Goal: Answer question/provide support

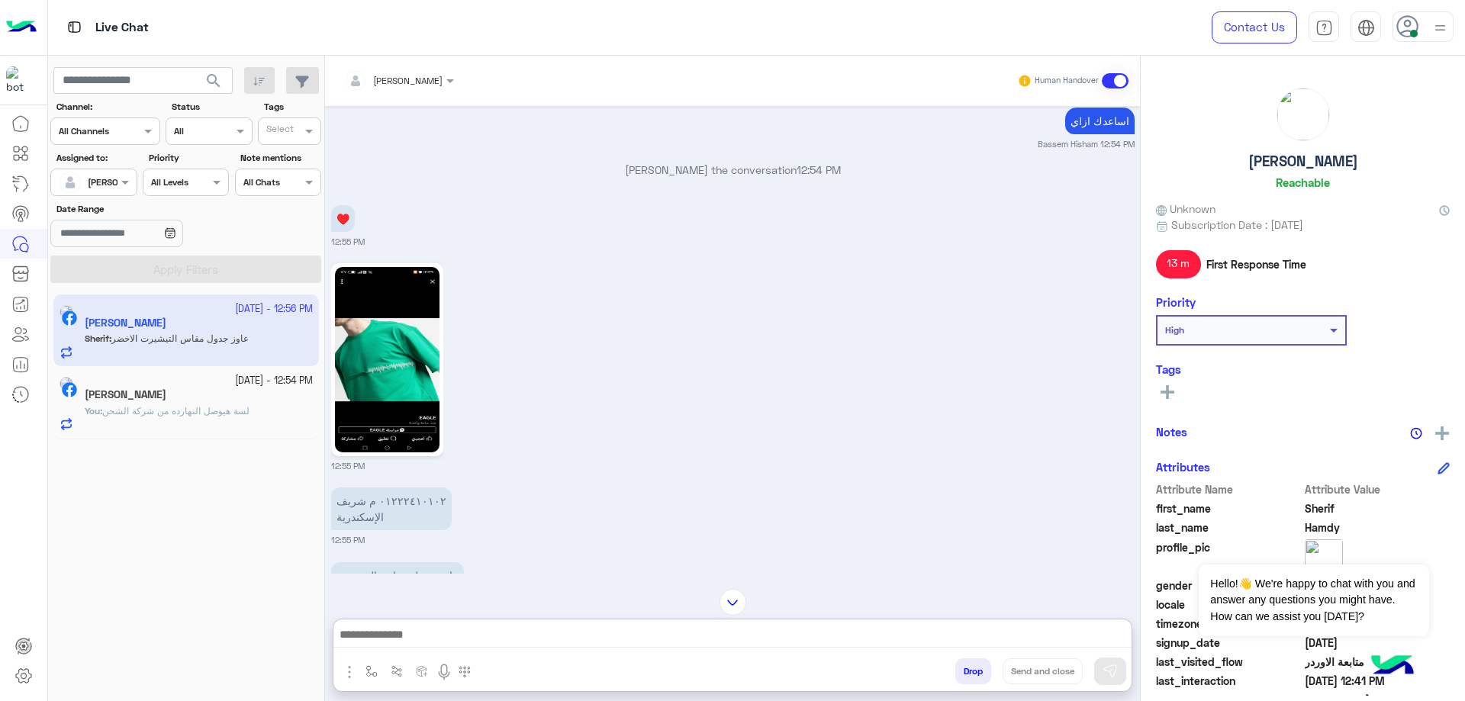
scroll to position [2360, 0]
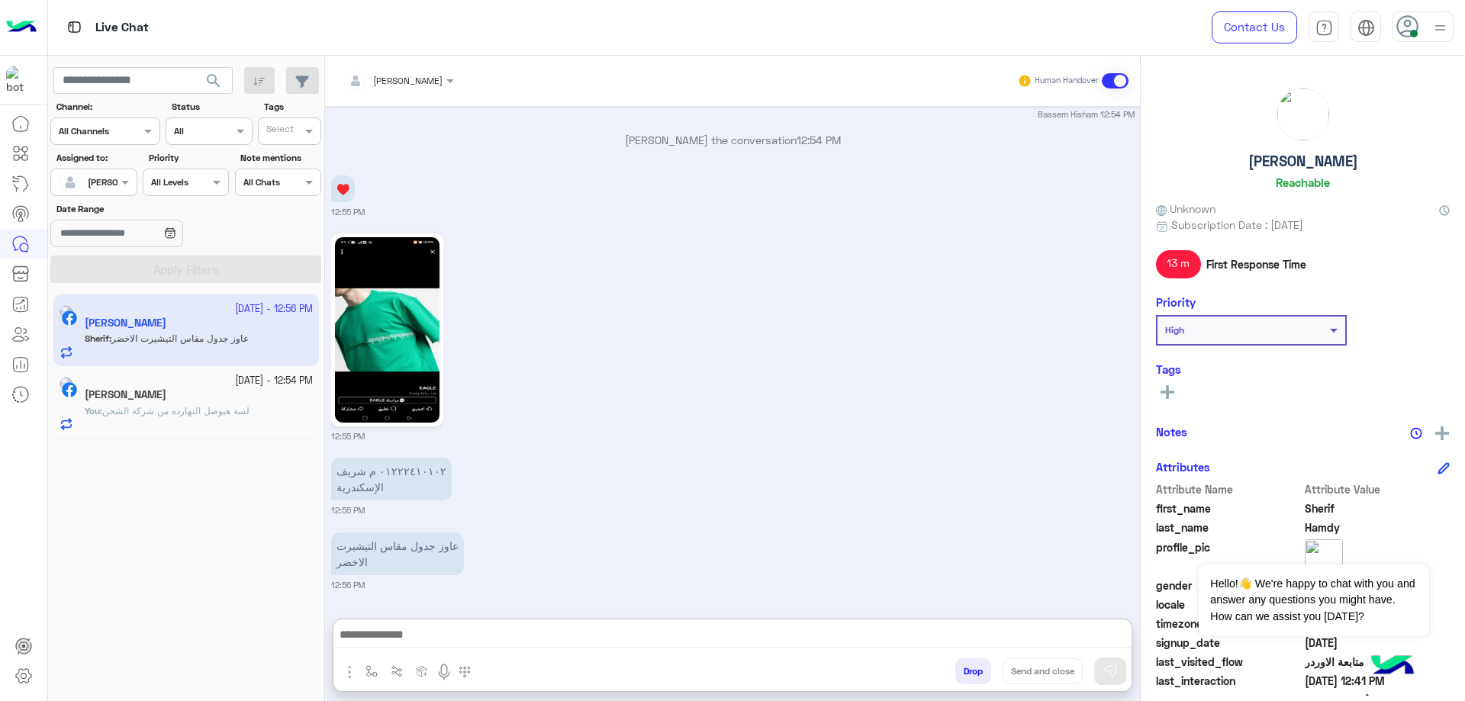
drag, startPoint x: 417, startPoint y: 76, endPoint x: 421, endPoint y: 84, distance: 8.9
click at [417, 76] on div at bounding box center [399, 78] width 125 height 14
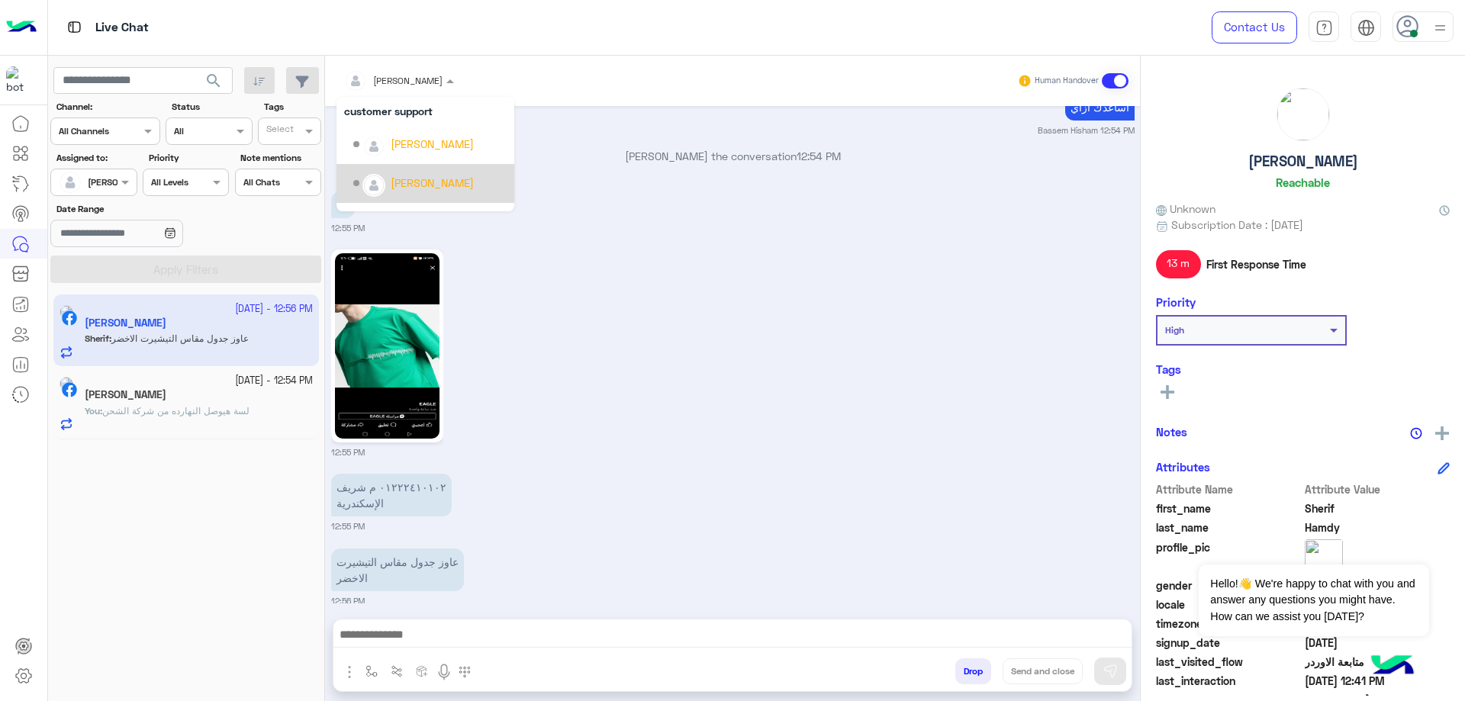
scroll to position [98, 0]
click at [1307, 159] on h5 "[PERSON_NAME]" at bounding box center [1304, 162] width 110 height 18
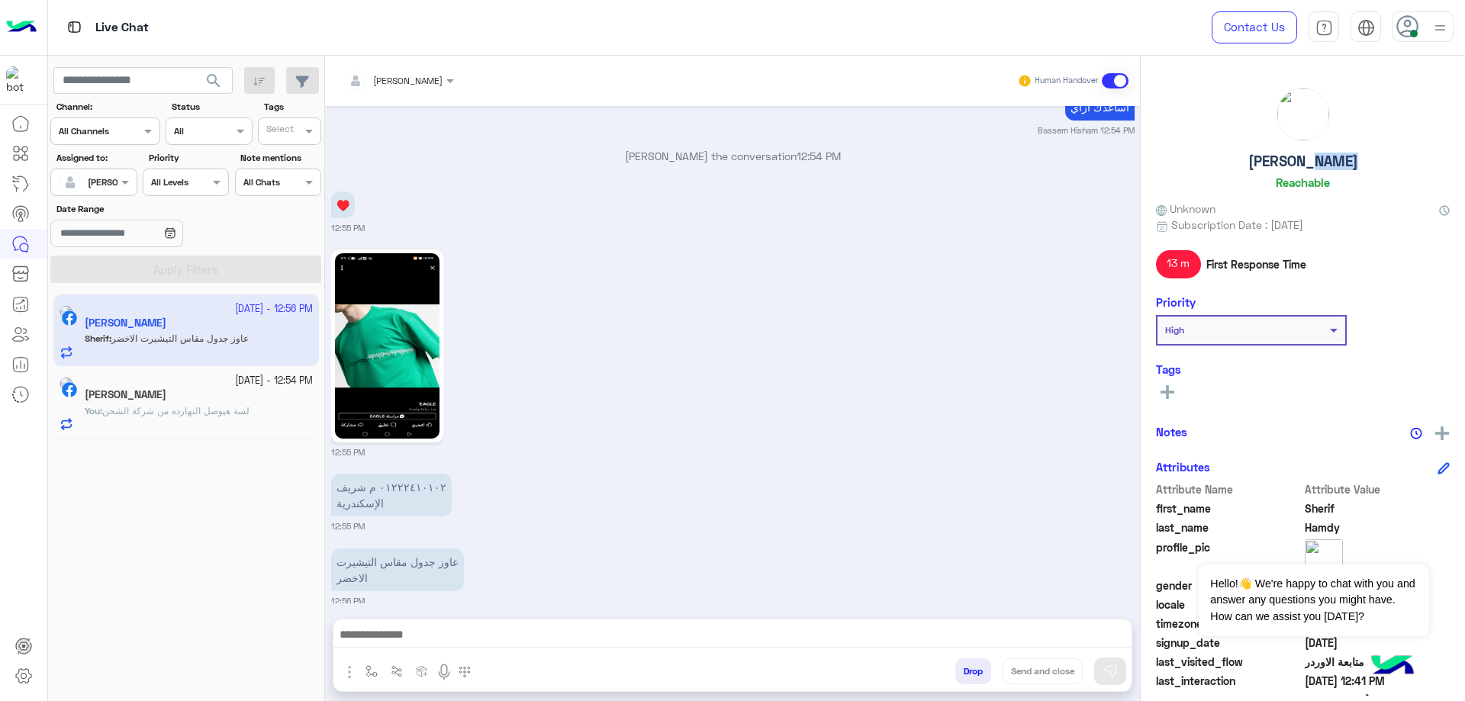
click at [1307, 159] on h5 "[PERSON_NAME]" at bounding box center [1304, 162] width 110 height 18
copy h5 "[PERSON_NAME]"
click at [388, 77] on input "text" at bounding box center [379, 79] width 71 height 14
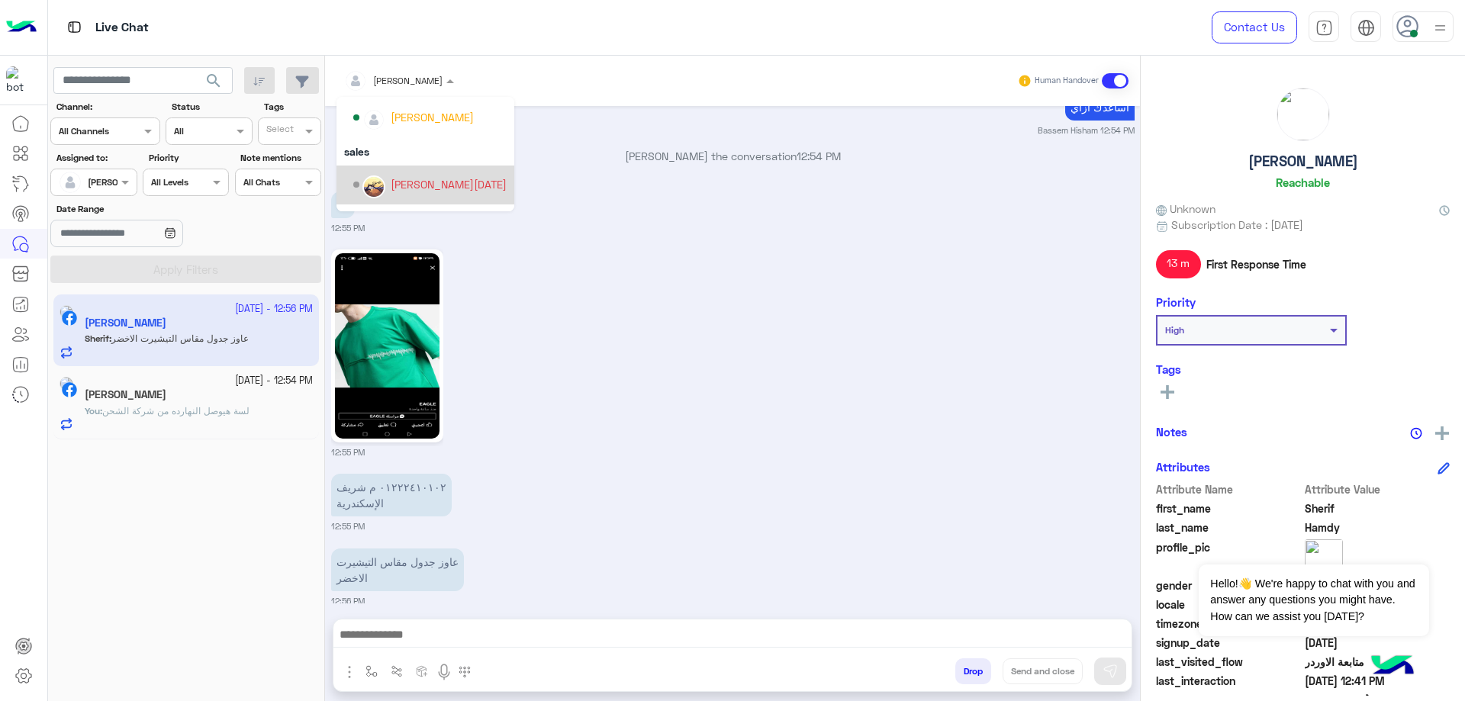
scroll to position [137, 0]
click at [422, 188] on div "[PERSON_NAME]" at bounding box center [432, 191] width 83 height 16
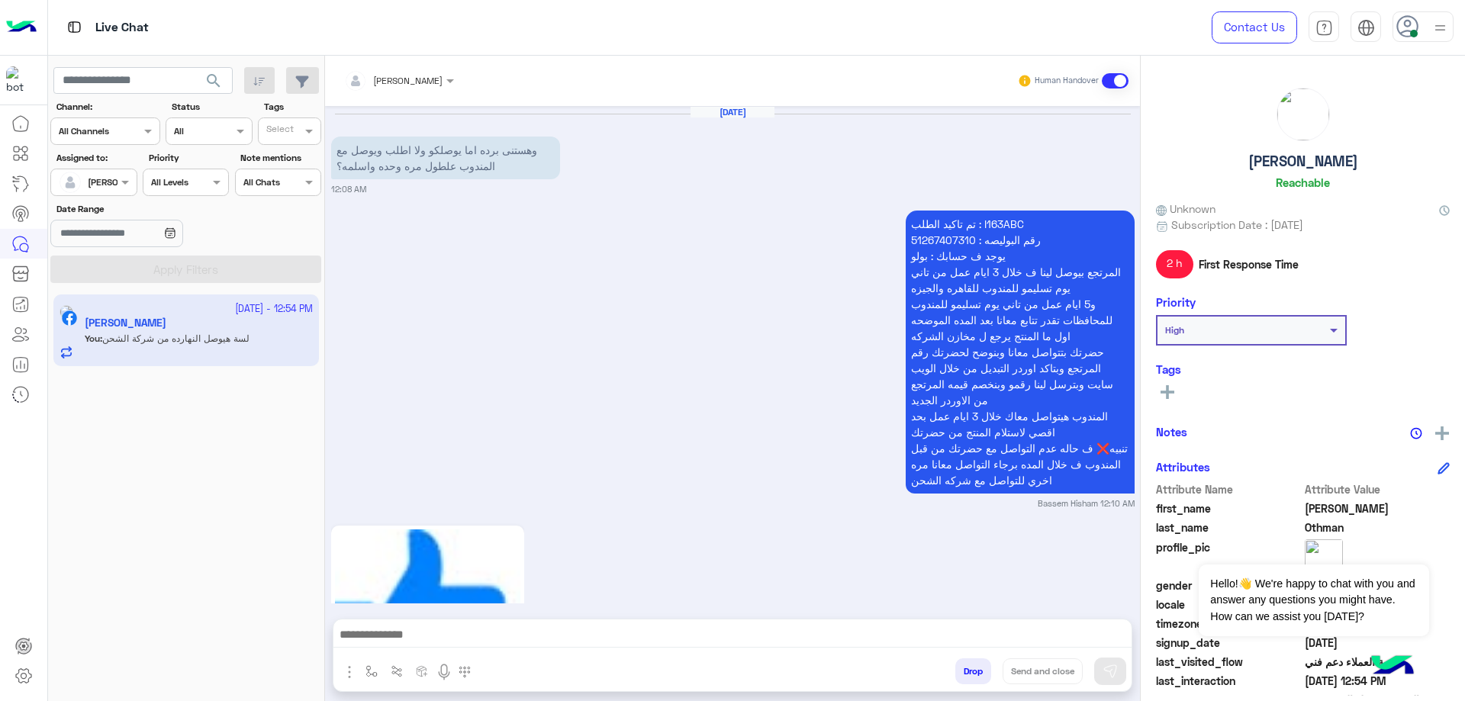
scroll to position [1794, 0]
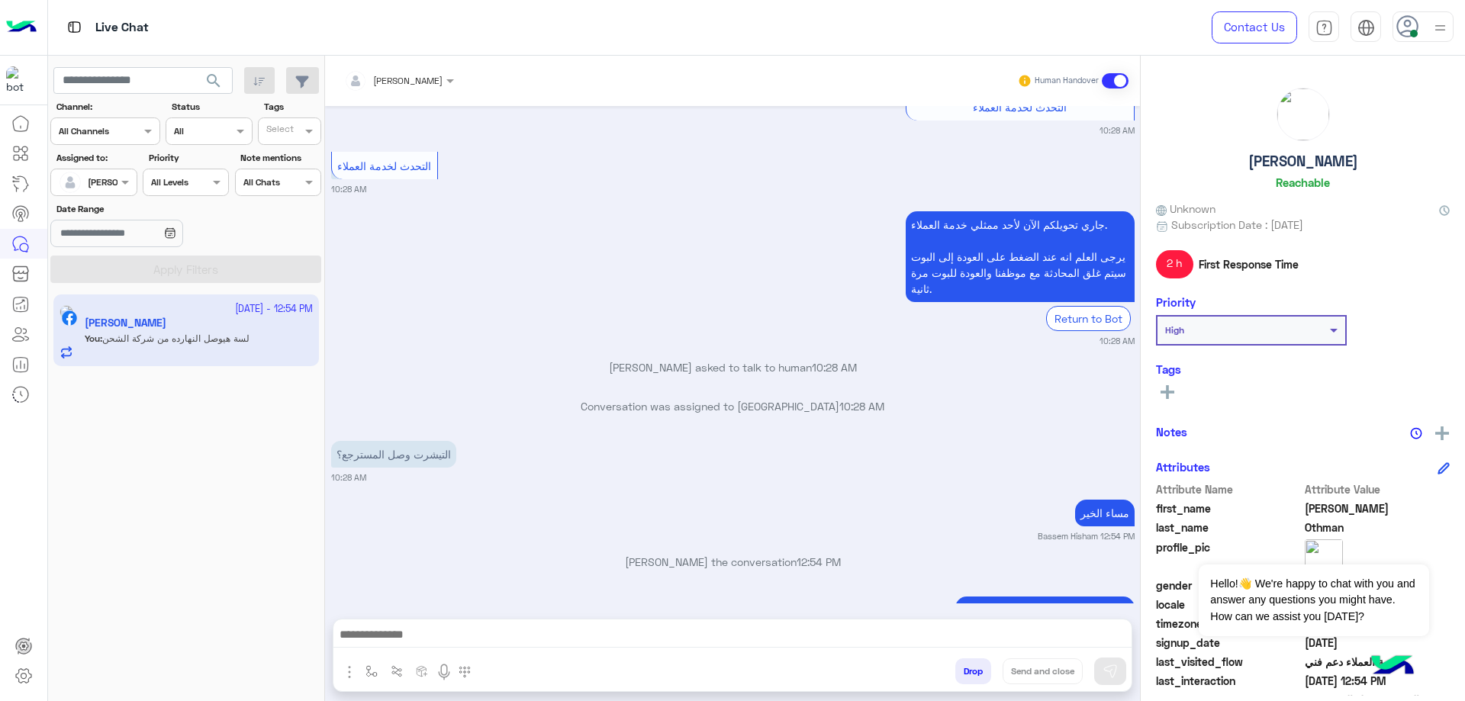
click at [957, 664] on button "Drop" at bounding box center [973, 672] width 36 height 26
